Goal: Check status: Check status

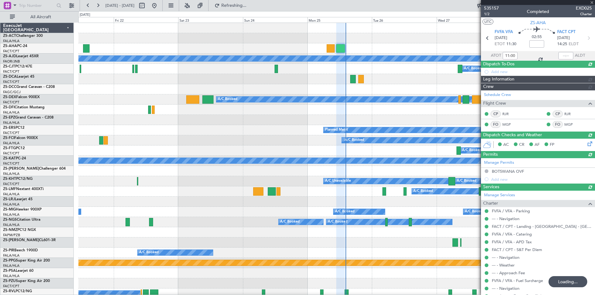
type input "14:00"
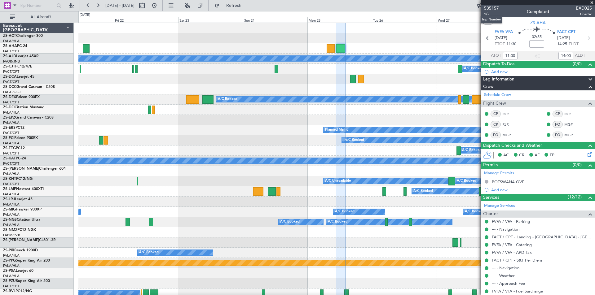
click at [491, 9] on span "535157" at bounding box center [491, 8] width 15 height 7
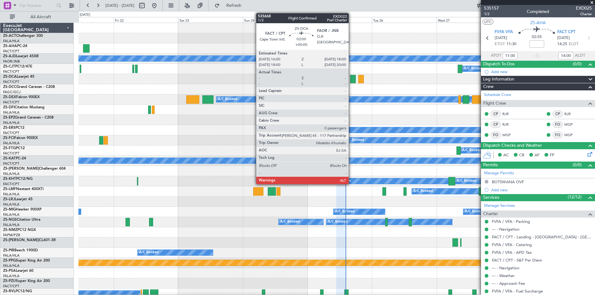
click at [352, 79] on div at bounding box center [353, 79] width 6 height 8
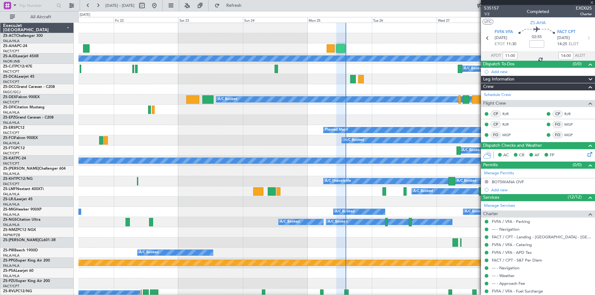
type input "0"
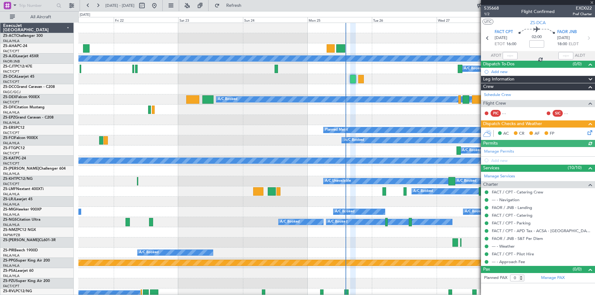
click at [499, 8] on div "535668 1/2 Flight Confirmed EXD022 Pref Charter" at bounding box center [538, 11] width 114 height 12
click at [496, 9] on span "535668" at bounding box center [491, 8] width 15 height 7
click at [159, 4] on button at bounding box center [154, 6] width 10 height 10
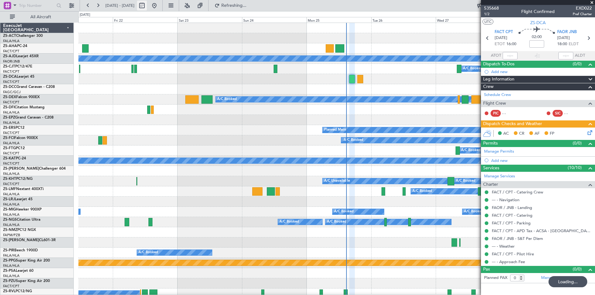
click at [147, 7] on button at bounding box center [142, 6] width 10 height 10
select select "8"
select select "2025"
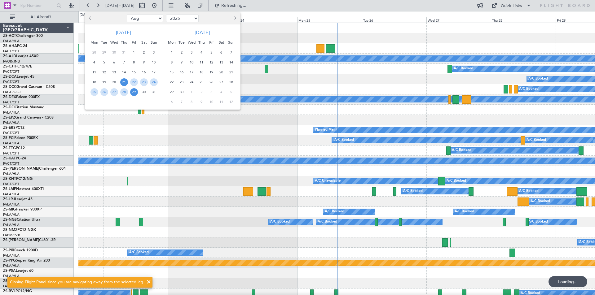
click at [233, 17] on button "Next month" at bounding box center [235, 18] width 7 height 10
click at [234, 16] on button "Next month" at bounding box center [235, 18] width 7 height 10
click at [176, 94] on div "29" at bounding box center [172, 92] width 10 height 10
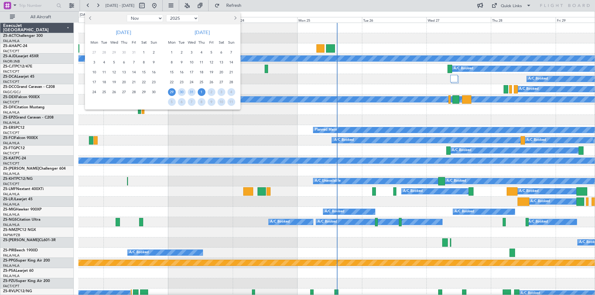
click at [202, 92] on span "1" at bounding box center [202, 92] width 8 height 8
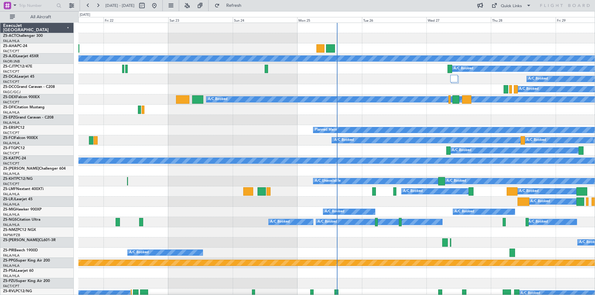
select select "12"
